Goal: Information Seeking & Learning: Learn about a topic

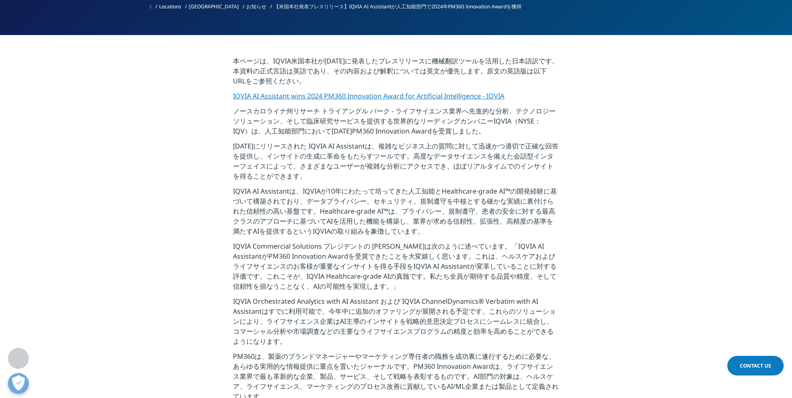
scroll to position [125, 0]
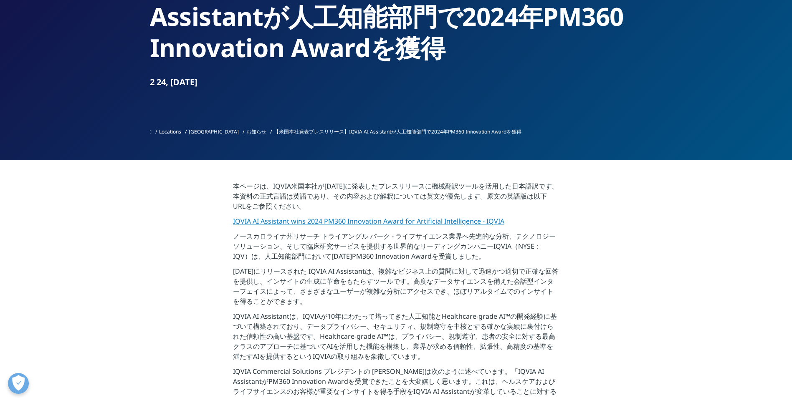
click at [379, 221] on link "IQVIA AI Assistant wins 2024 PM360 Innovation Award for Artificial Intelligence…" at bounding box center [368, 221] width 271 height 9
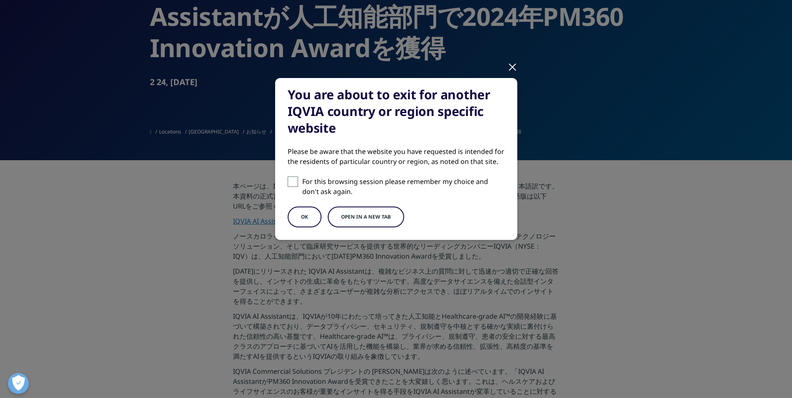
click at [511, 67] on div at bounding box center [512, 66] width 10 height 23
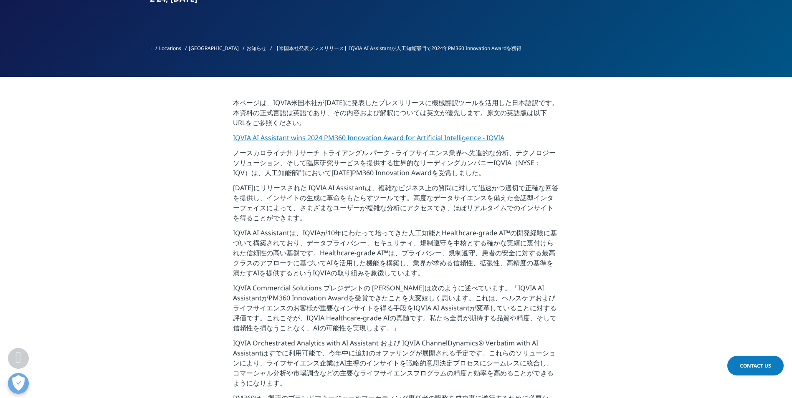
scroll to position [334, 0]
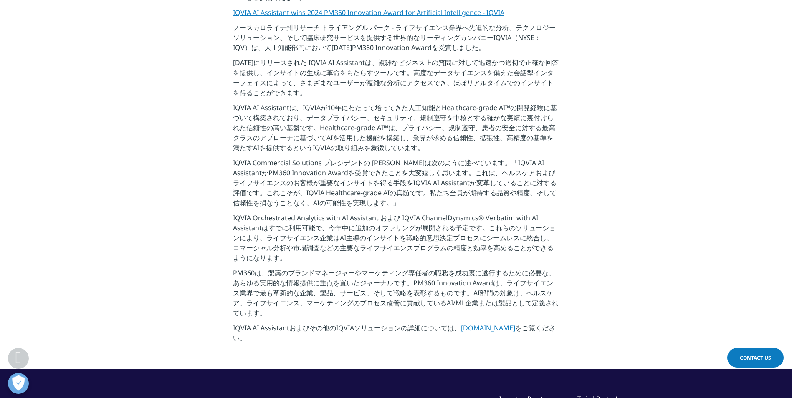
click at [472, 329] on link "[DOMAIN_NAME]" at bounding box center [488, 327] width 54 height 9
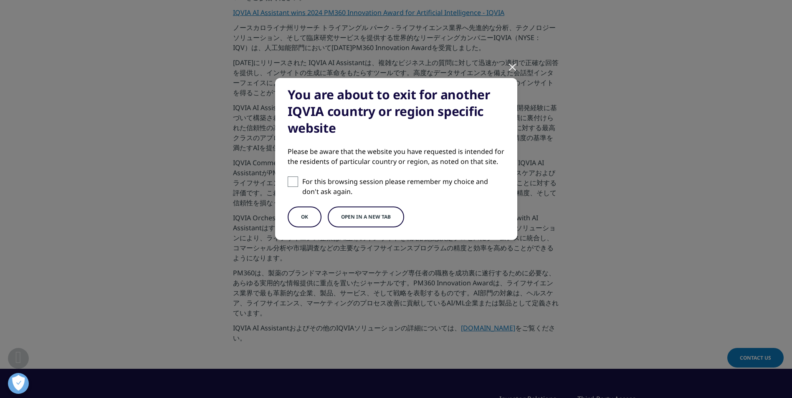
click at [299, 214] on button "OK" at bounding box center [305, 217] width 34 height 21
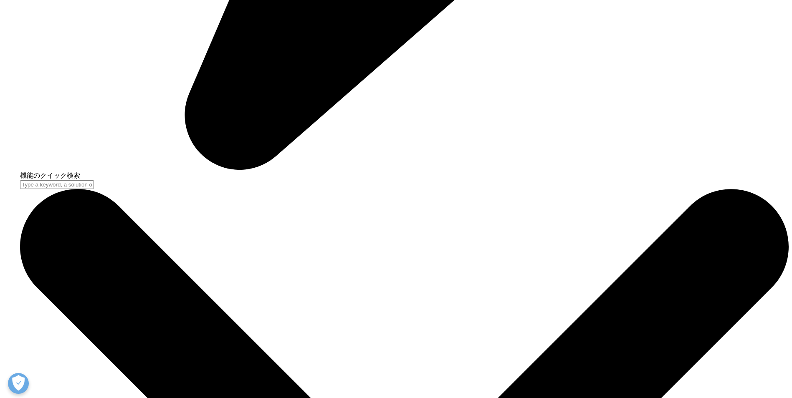
scroll to position [960, 0]
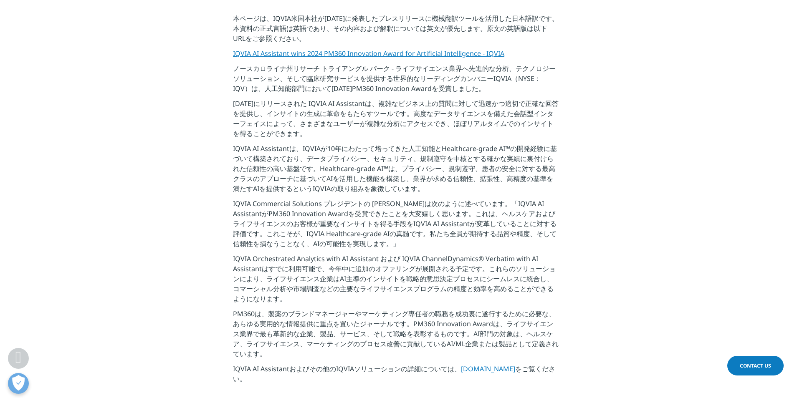
scroll to position [250, 0]
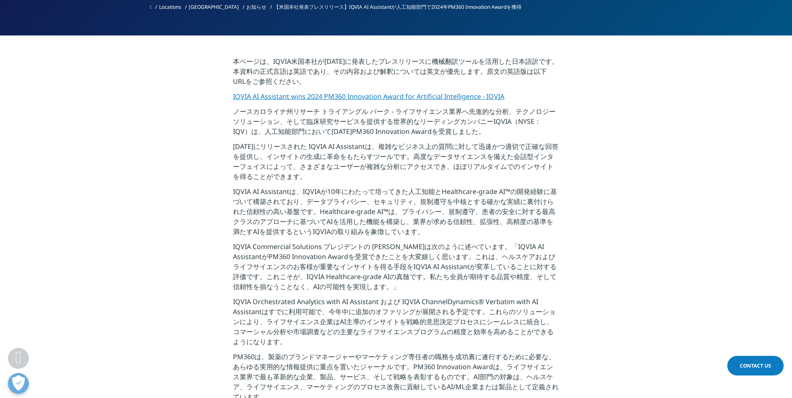
click at [326, 96] on link "IQVIA AI Assistant wins 2024 PM360 Innovation Award for Artificial Intelligence…" at bounding box center [368, 96] width 271 height 9
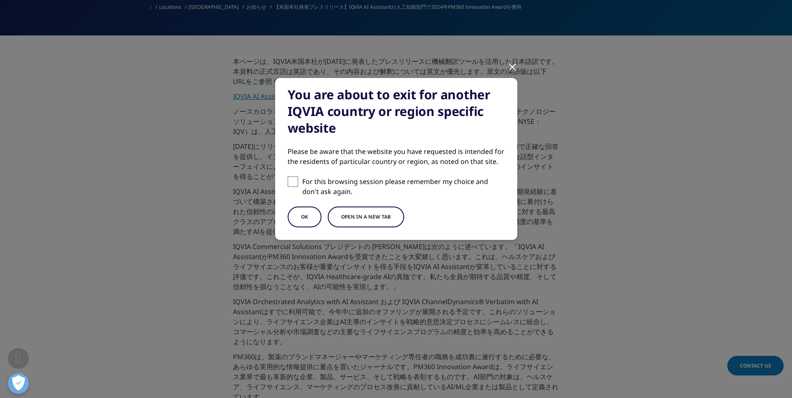
click at [362, 219] on button "Open in a new tab" at bounding box center [366, 217] width 76 height 21
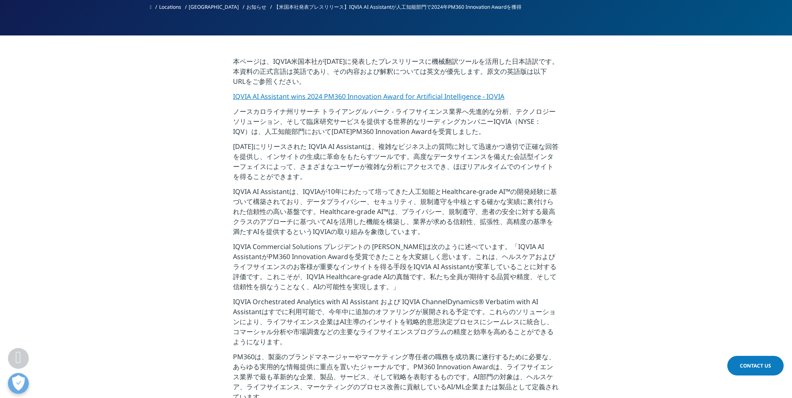
click at [352, 96] on link "IQVIA AI Assistant wins 2024 PM360 Innovation Award for Artificial Intelligence…" at bounding box center [368, 96] width 271 height 9
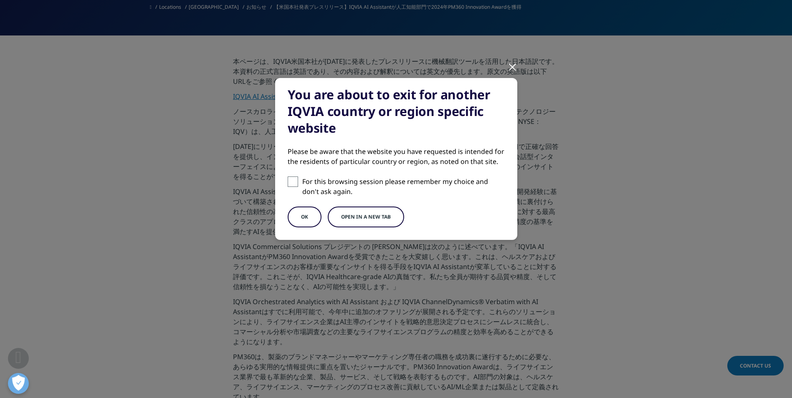
click at [299, 216] on button "OK" at bounding box center [305, 217] width 34 height 21
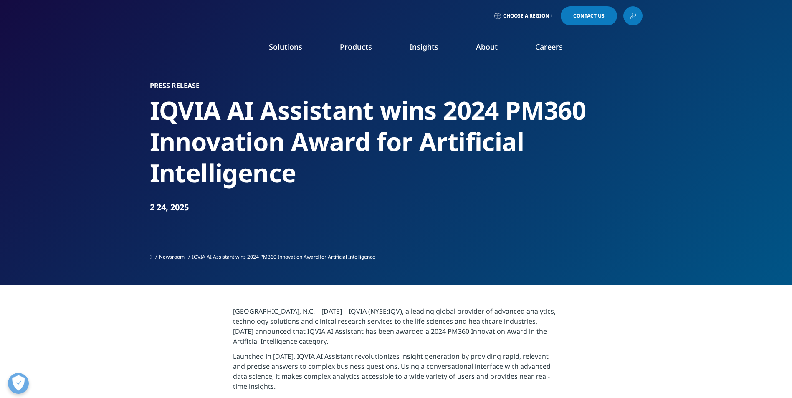
click at [537, 72] on div "Press Release IQVIA AI Assistant wins 2024 PM360 Innovation Award for Artificia…" at bounding box center [396, 142] width 492 height 285
click at [583, 81] on h1 "Press Release" at bounding box center [396, 85] width 492 height 8
click at [444, 106] on h2 "IQVIA AI Assistant wins 2024 PM360 Innovation Award for Artificial Intelligence" at bounding box center [396, 142] width 492 height 94
drag, startPoint x: 614, startPoint y: 56, endPoint x: 598, endPoint y: 49, distance: 17.4
click at [613, 56] on nav "Solutions quick find a capability Clear Search Loading SOLUTIONS Research & Dev…" at bounding box center [431, 48] width 422 height 39
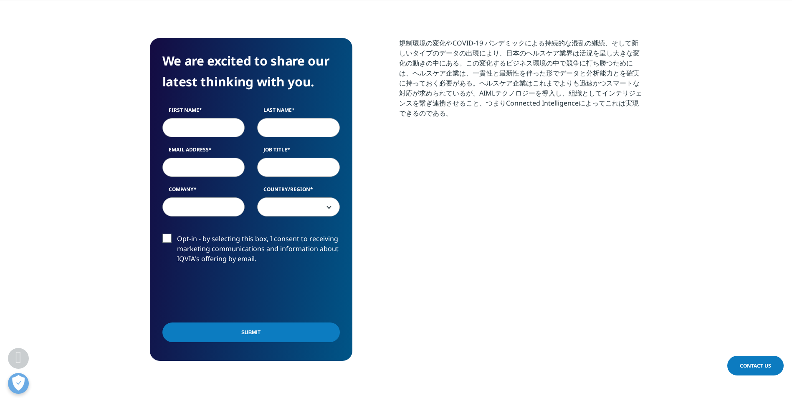
scroll to position [376, 0]
